Goal: Information Seeking & Learning: Learn about a topic

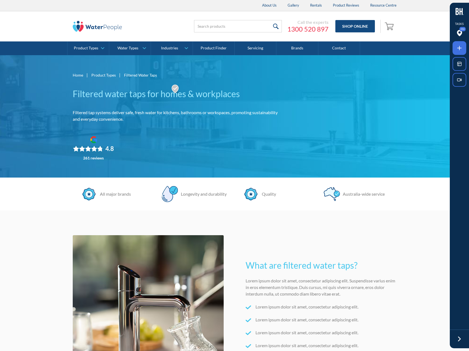
click at [31, 193] on section "All major brands Longevity and durability Quality Australia-wide service All ma…" at bounding box center [234, 194] width 469 height 33
click at [48, 113] on div "Home | Product Types | Filtered Water Taps Filtered water taps for homes & work…" at bounding box center [234, 116] width 469 height 122
click at [58, 29] on div "Call the experts 1300 520 897 Shop Online 0 Your Cart Subtotal Pay with browser…" at bounding box center [234, 26] width 458 height 30
click at [57, 97] on div "Home | Product Types | Filtered Water Taps Filtered water taps for homes & work…" at bounding box center [234, 116] width 469 height 122
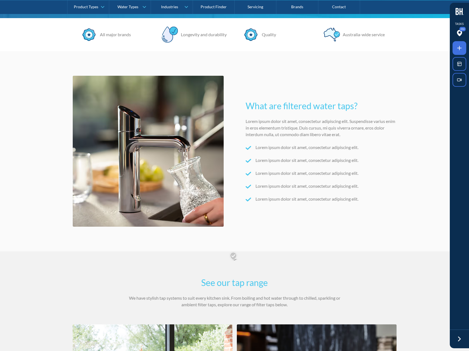
scroll to position [268, 0]
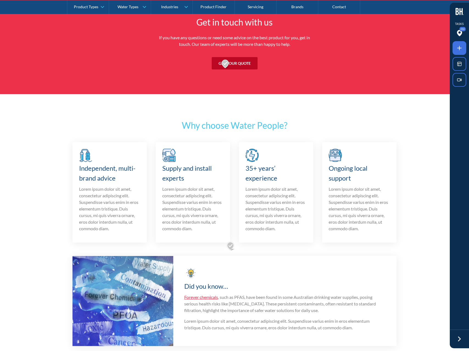
scroll to position [1869, 0]
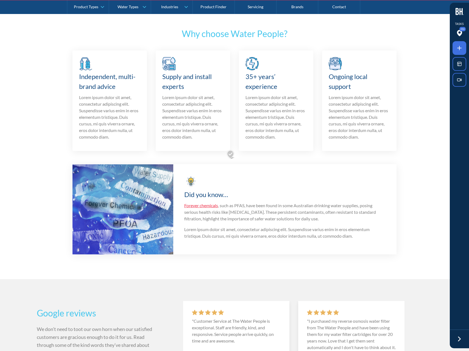
click at [235, 197] on h3 "Did you know…" at bounding box center [284, 195] width 201 height 10
click at [212, 204] on link "Forever chemicals" at bounding box center [201, 205] width 34 height 5
